Goal: Task Accomplishment & Management: Use online tool/utility

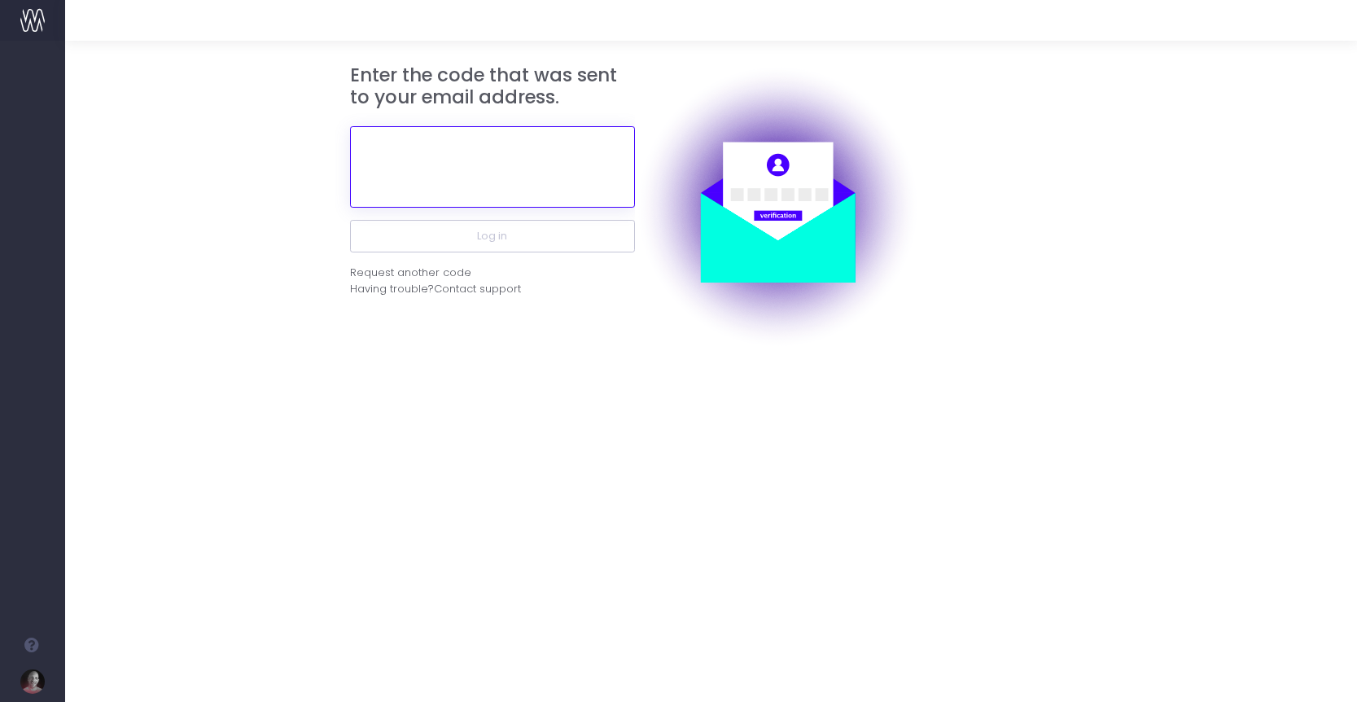
click at [459, 155] on input "text" at bounding box center [492, 166] width 285 height 81
paste input "999476"
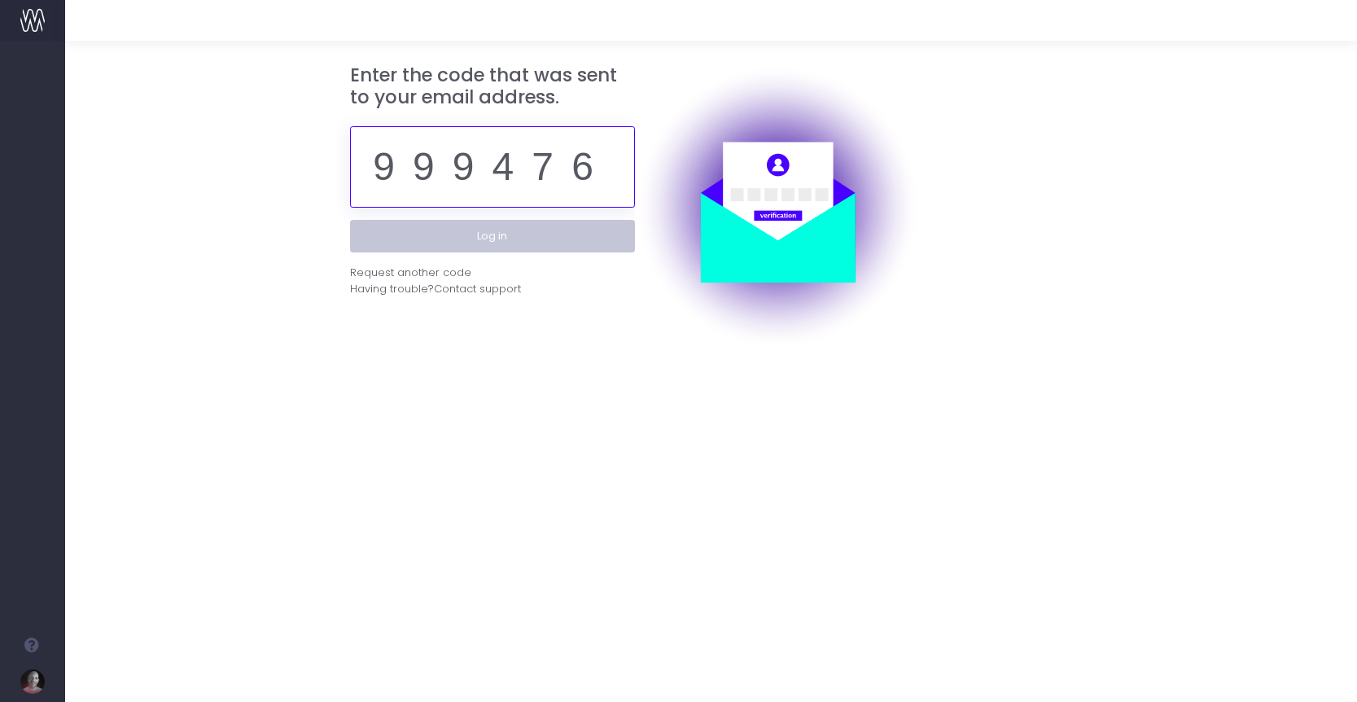
type input "999476"
click at [466, 234] on button "Log in" at bounding box center [492, 236] width 285 height 33
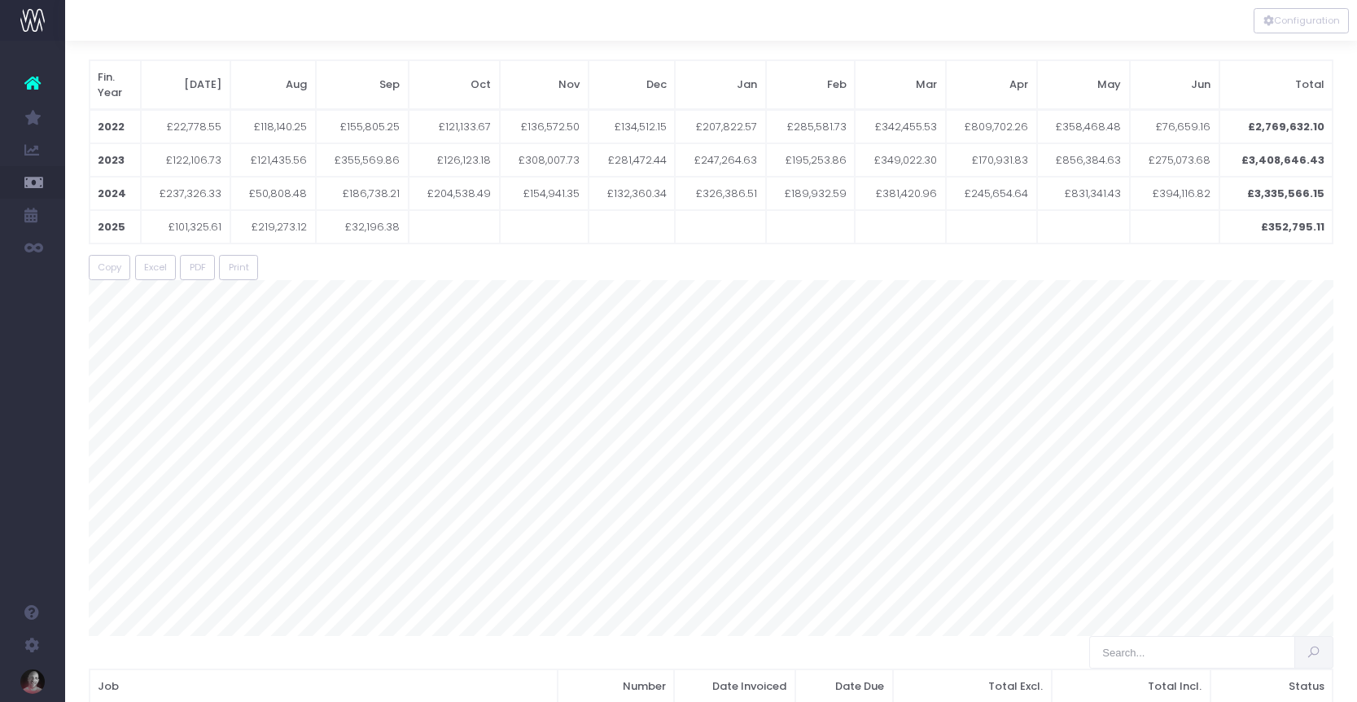
scroll to position [76, 0]
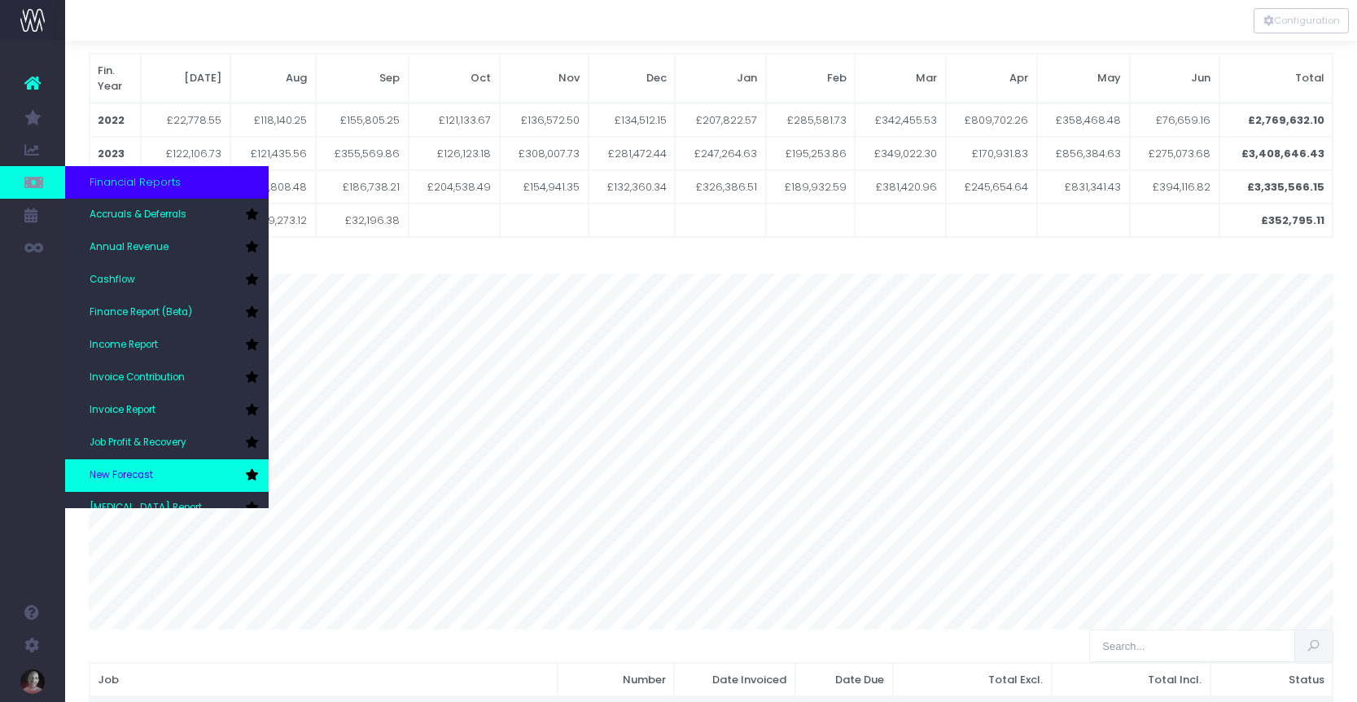
click at [107, 470] on span "New Forecast" at bounding box center [121, 475] width 63 height 15
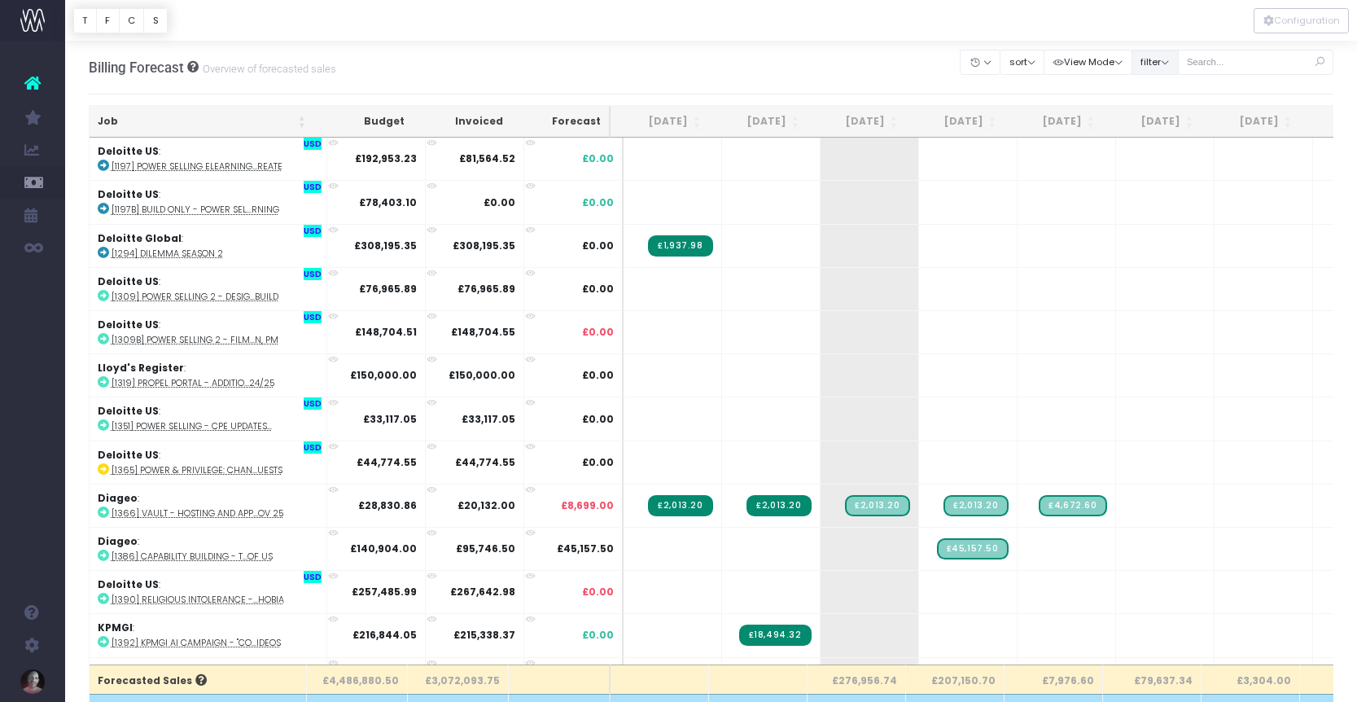
click at [1179, 59] on button "filter" at bounding box center [1154, 62] width 47 height 25
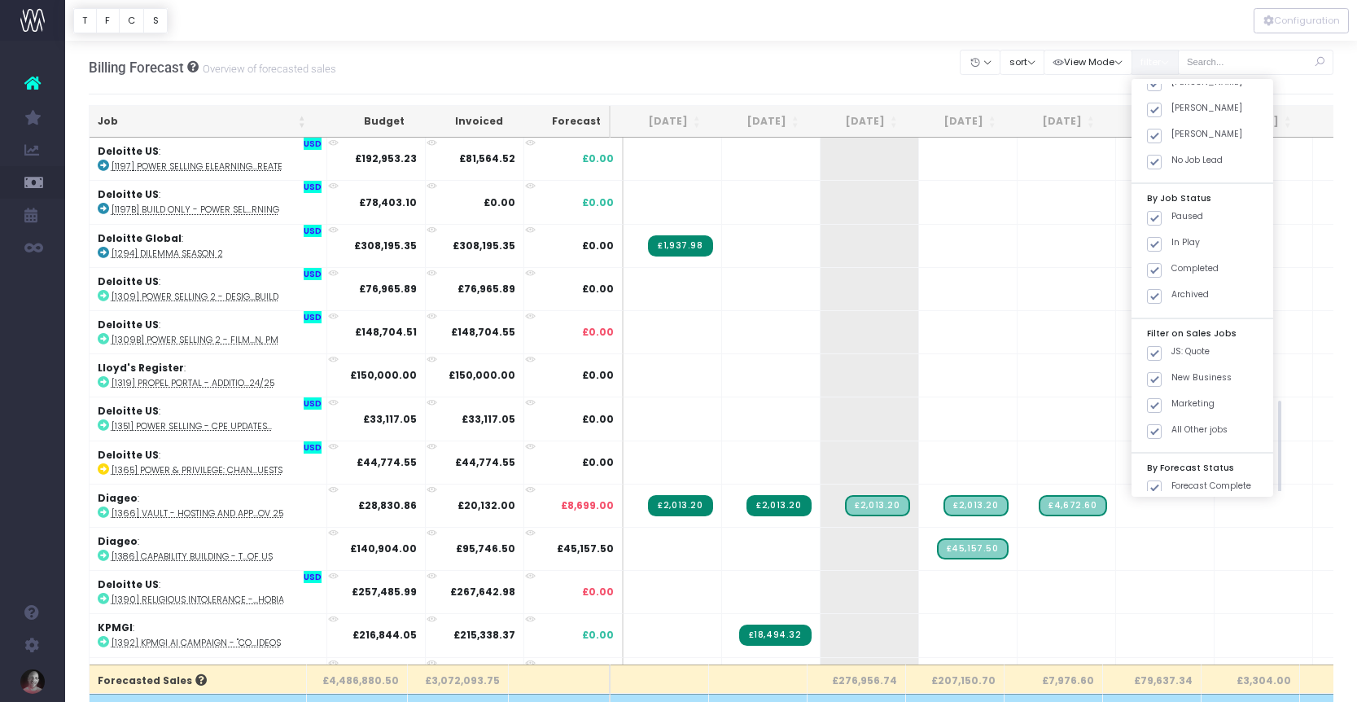
scroll to position [463, 0]
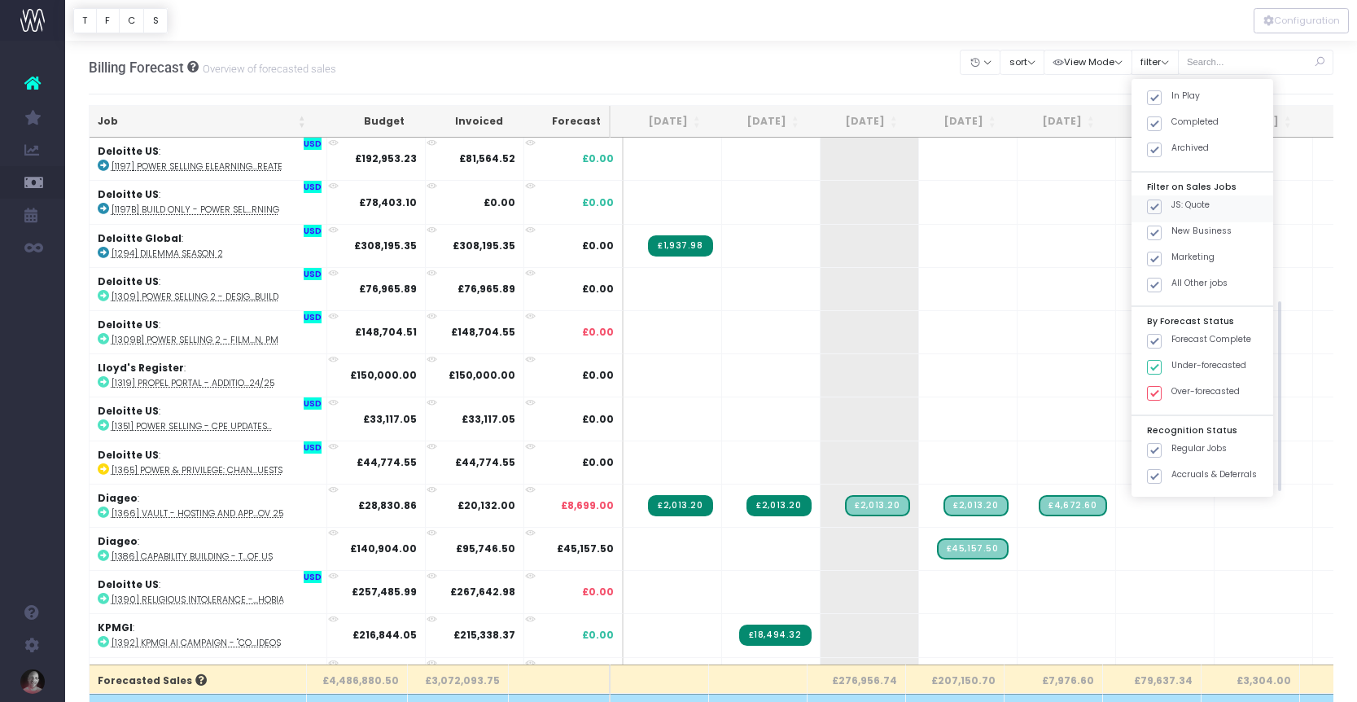
click at [1162, 205] on span at bounding box center [1154, 206] width 15 height 15
click at [1175, 205] on input "JS: Quote" at bounding box center [1176, 204] width 11 height 11
checkbox input "false"
click at [1162, 225] on span at bounding box center [1154, 232] width 15 height 15
click at [1175, 225] on input "New Business" at bounding box center [1176, 230] width 11 height 11
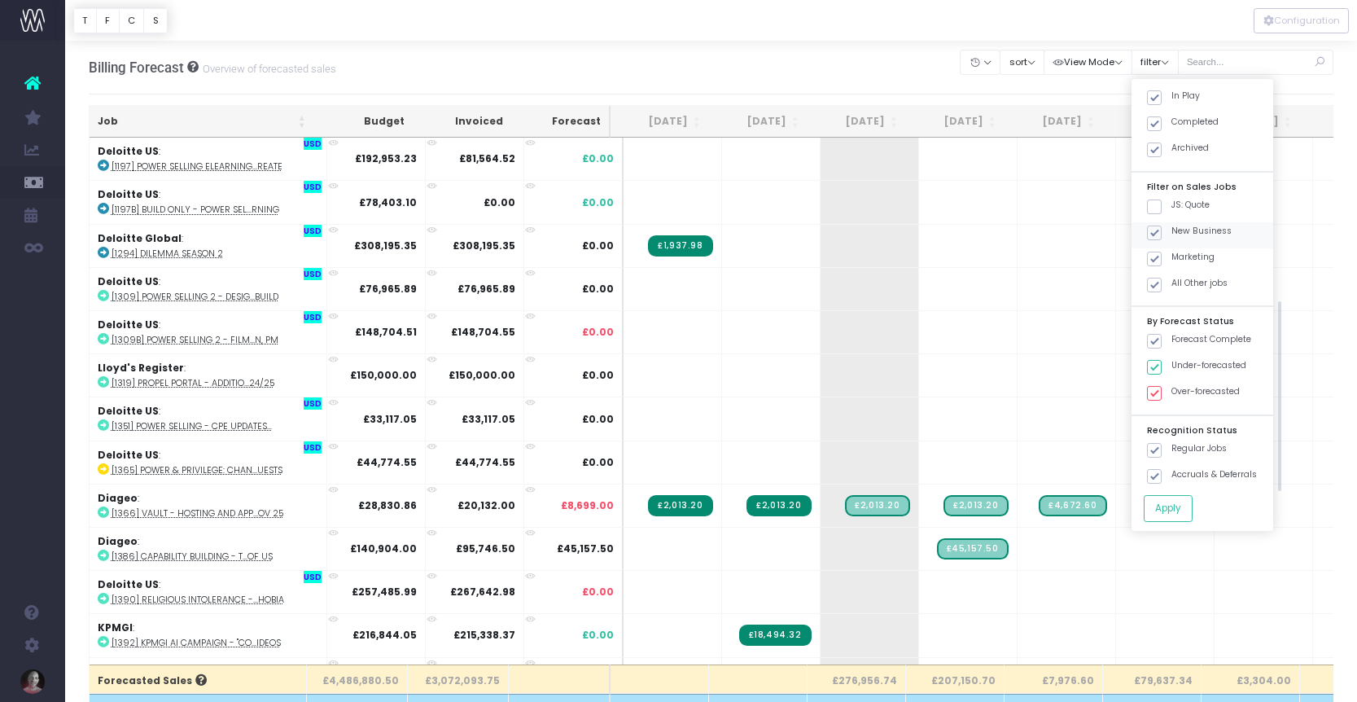
checkbox input "false"
click at [1162, 252] on span at bounding box center [1154, 259] width 15 height 15
click at [1175, 252] on input "Marketing" at bounding box center [1176, 256] width 11 height 11
checkbox input "false"
click at [1192, 505] on button "Apply" at bounding box center [1168, 508] width 49 height 27
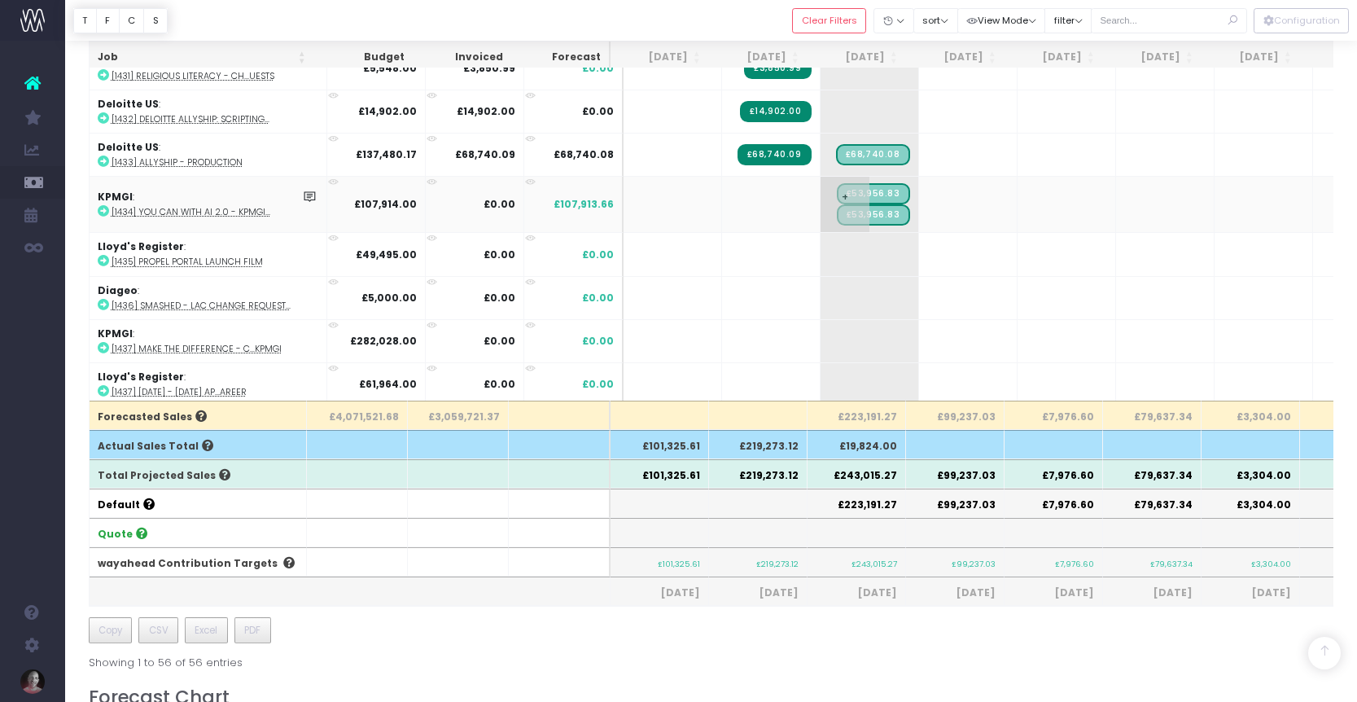
scroll to position [1328, 0]
